Goal: Information Seeking & Learning: Learn about a topic

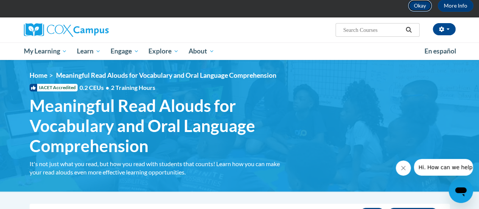
click at [411, 6] on button "Okay" at bounding box center [420, 6] width 24 height 12
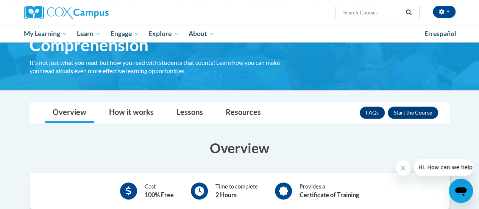
scroll to position [76, 0]
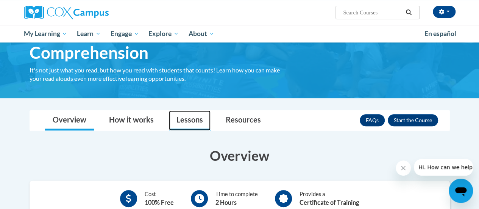
click at [179, 125] on link "Lessons" at bounding box center [190, 120] width 42 height 20
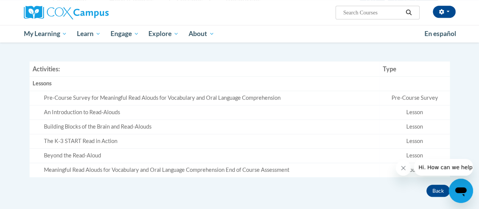
scroll to position [194, 0]
click at [282, 97] on div "Pre-Course Survey for Meaningful Read Alouds for Vocabulary and Oral Language C…" at bounding box center [210, 99] width 333 height 8
click at [266, 97] on div "Pre-Course Survey for Meaningful Read Alouds for Vocabulary and Oral Language C…" at bounding box center [210, 99] width 333 height 8
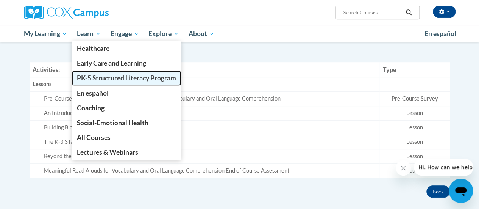
click at [94, 77] on span "PK-5 Structured Literacy Program" at bounding box center [126, 78] width 99 height 8
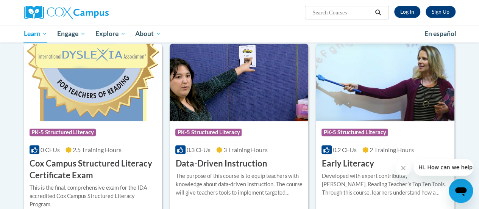
scroll to position [248, 0]
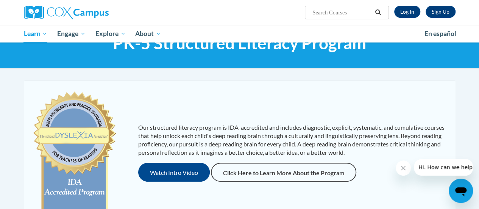
drag, startPoint x: 484, startPoint y: 64, endPoint x: 484, endPoint y: 72, distance: 8.3
click at [478, 72] on html "Sign Up Log In Search Search... Toggle navigation My Learning My Learning My Co…" at bounding box center [239, 71] width 479 height 209
